Goal: Entertainment & Leisure: Browse casually

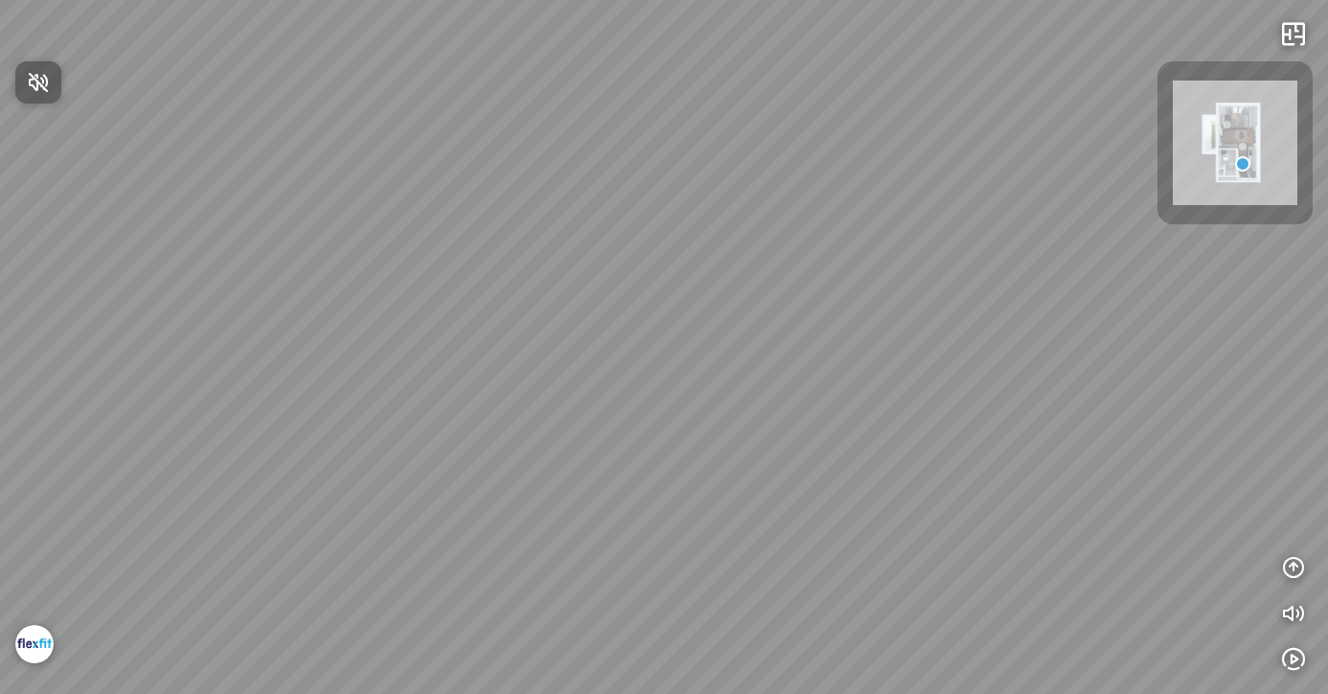
click at [817, 267] on div at bounding box center [664, 347] width 1328 height 694
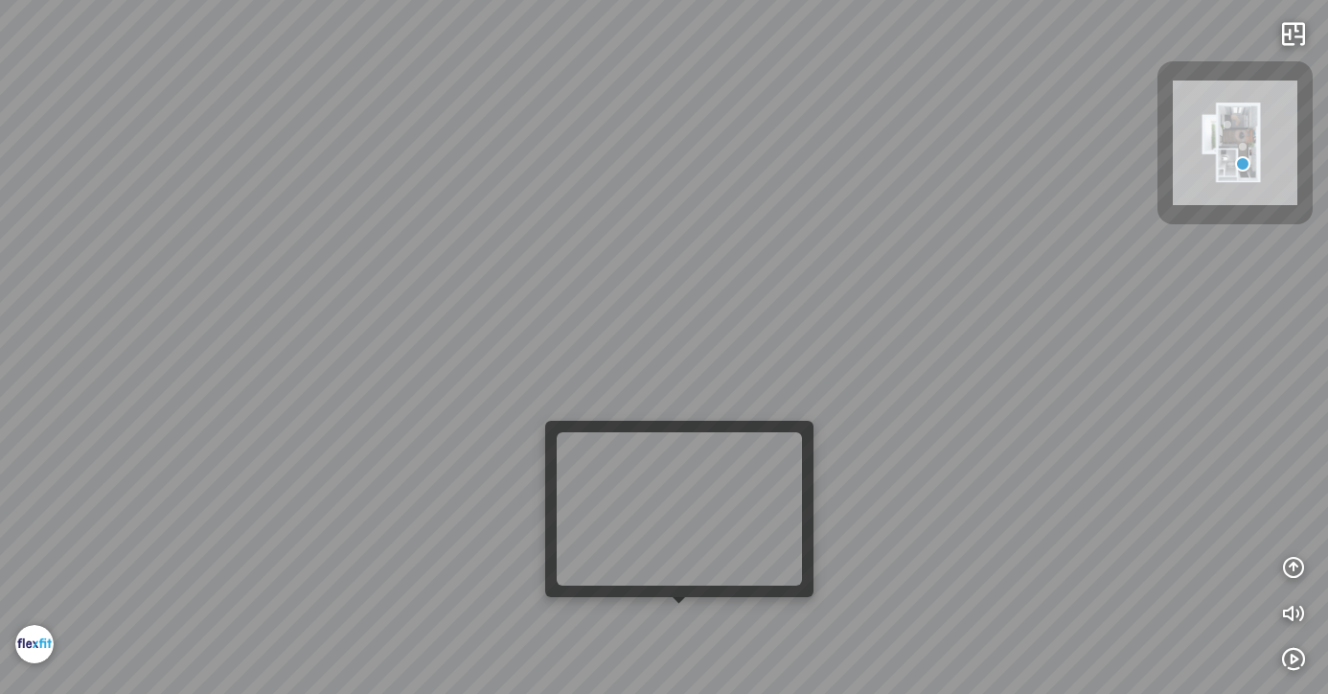
click at [672, 617] on div at bounding box center [664, 347] width 1328 height 694
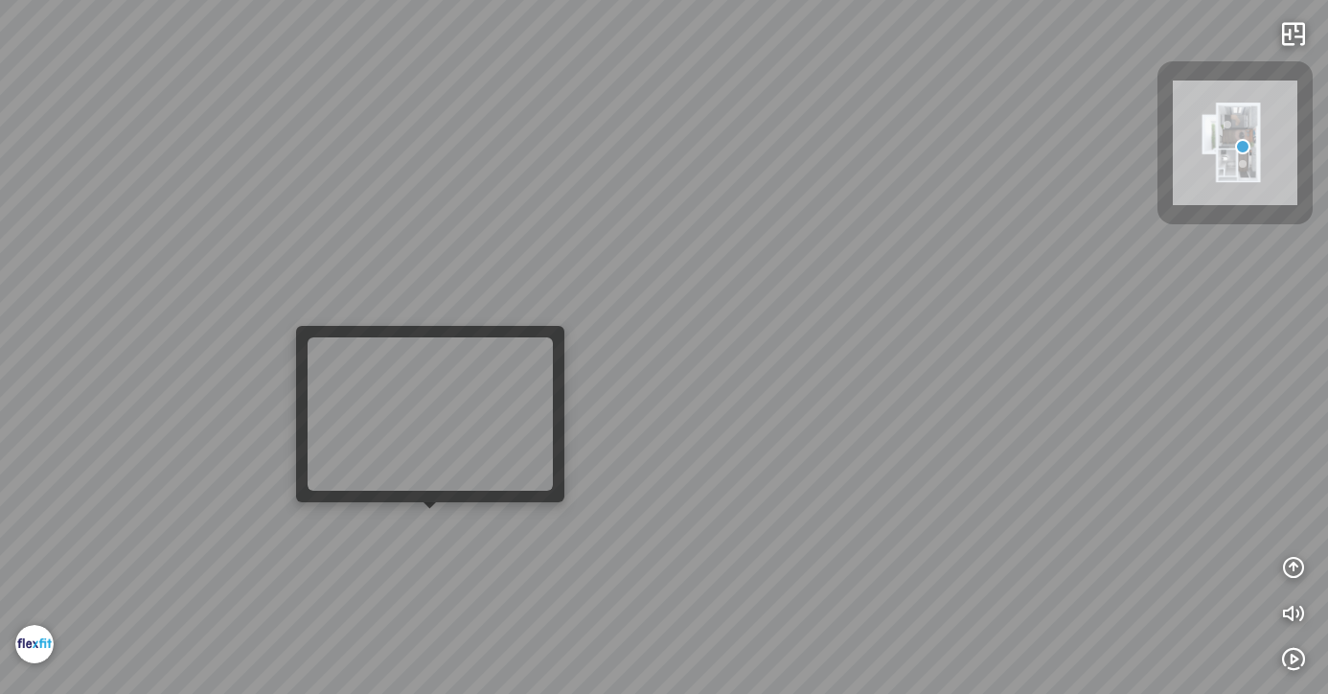
click at [434, 516] on div at bounding box center [664, 347] width 1328 height 694
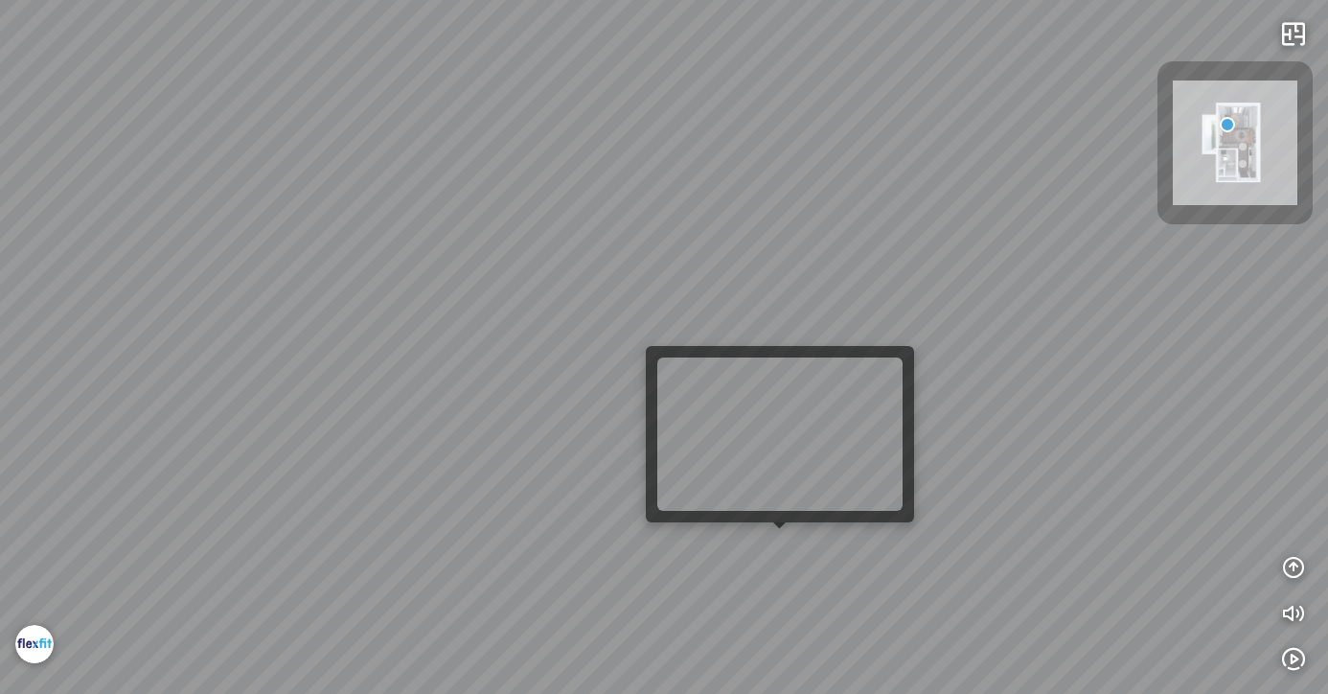
click at [772, 538] on div at bounding box center [664, 347] width 1328 height 694
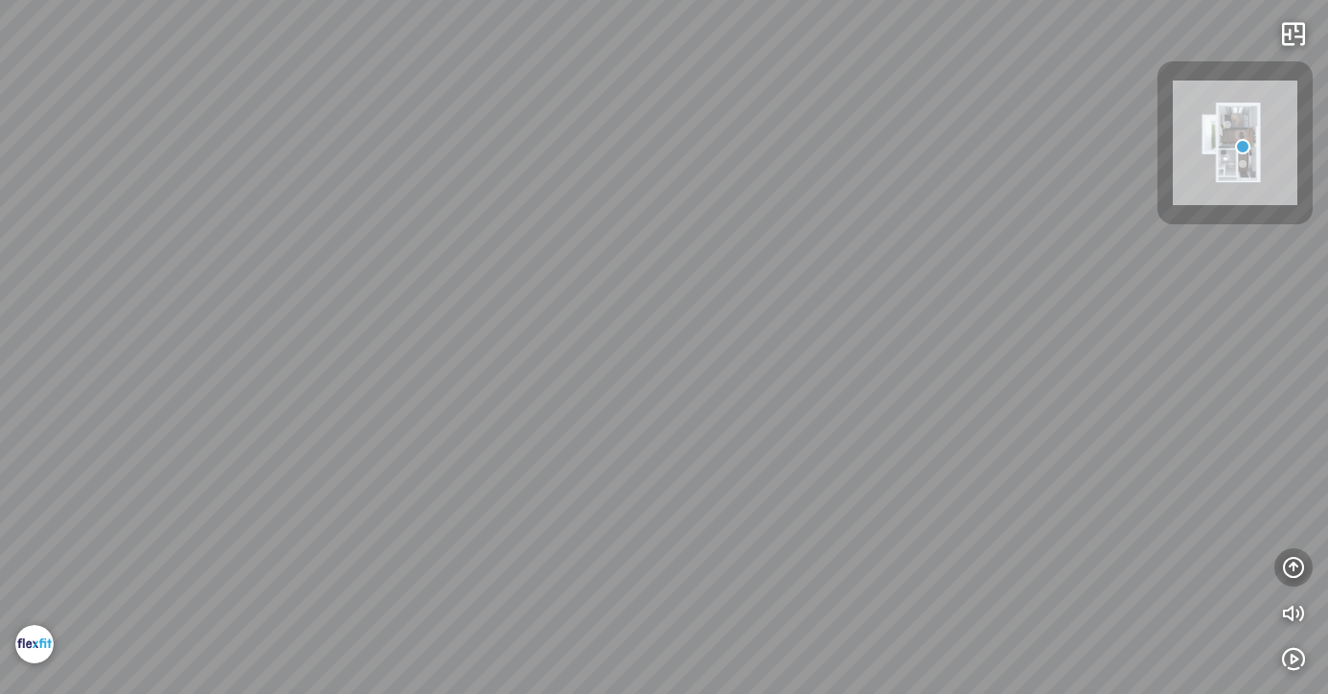
click at [1292, 563] on icon "button" at bounding box center [1293, 567] width 23 height 23
click at [1296, 337] on icon "button" at bounding box center [1293, 337] width 23 height 23
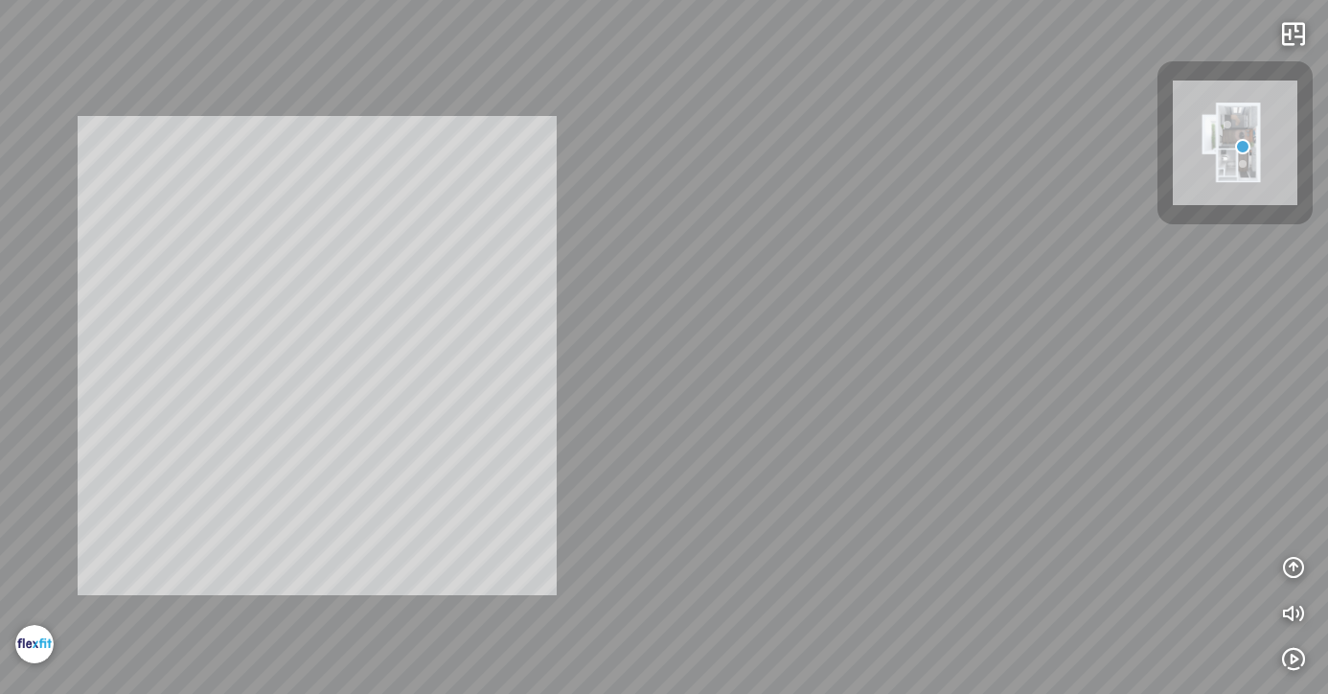
click at [522, 342] on div "INFO: krpano 1.20.8 (build [DATE]) INFO: HTML5/Desktop - Chrome 139.0 - WebGL I…" at bounding box center [664, 347] width 1328 height 694
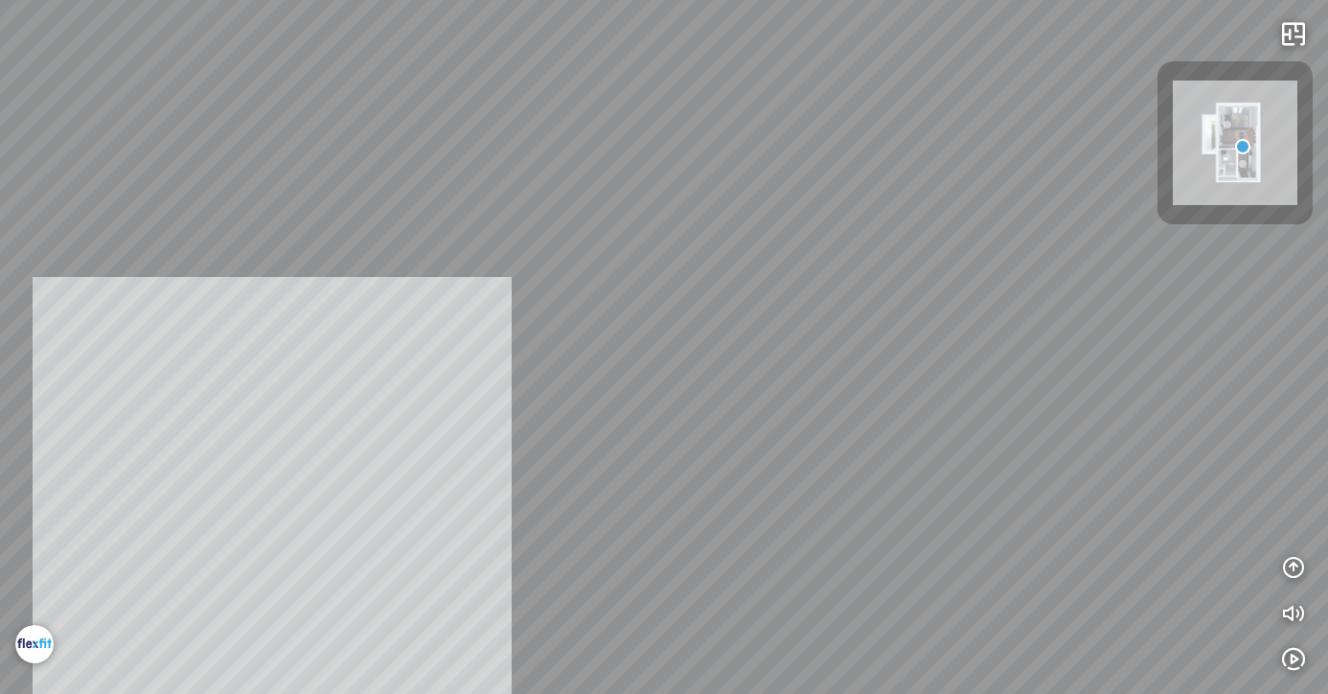
drag, startPoint x: 272, startPoint y: 516, endPoint x: 699, endPoint y: 424, distance: 437.1
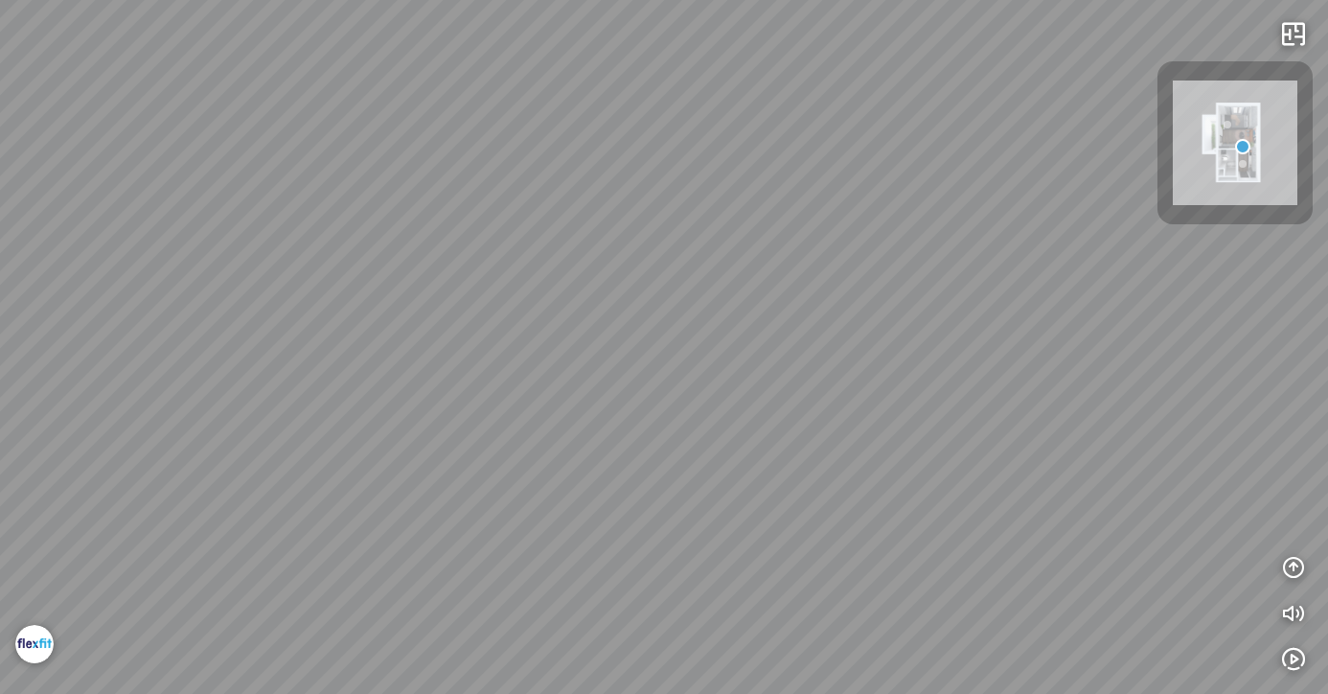
drag, startPoint x: 775, startPoint y: 421, endPoint x: 452, endPoint y: 325, distance: 336.8
click at [452, 325] on div at bounding box center [664, 347] width 1328 height 694
